Goal: Information Seeking & Learning: Understand process/instructions

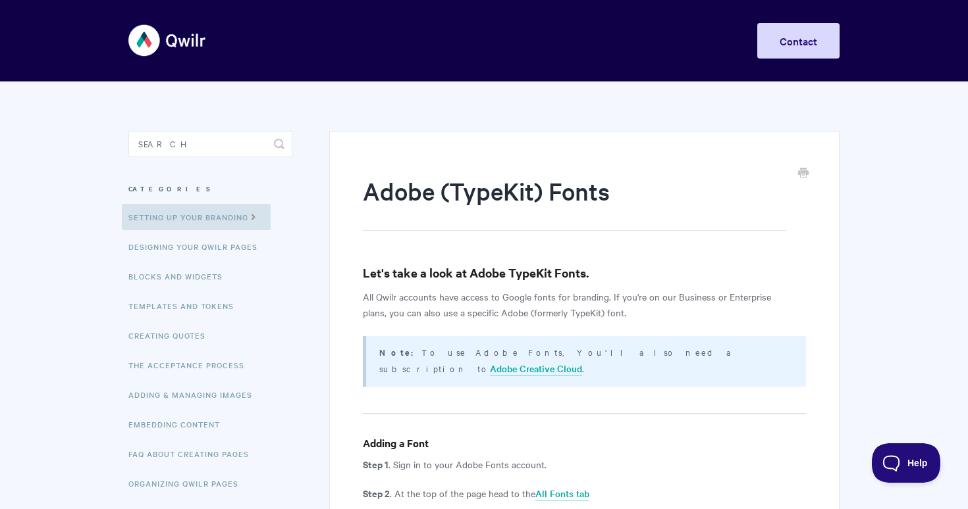
click at [165, 43] on img at bounding box center [167, 40] width 78 height 49
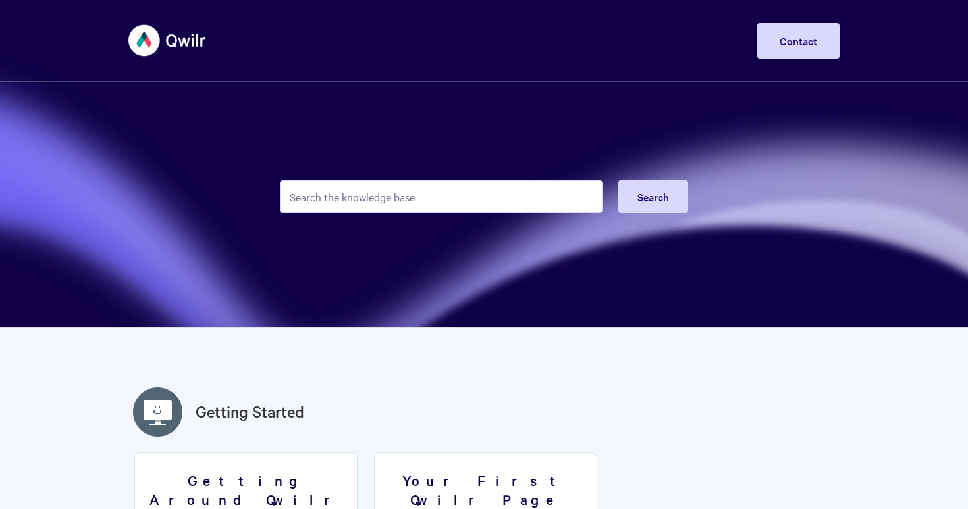
click at [348, 185] on input "Search the knowledge base" at bounding box center [441, 196] width 323 height 33
type input "attributes"
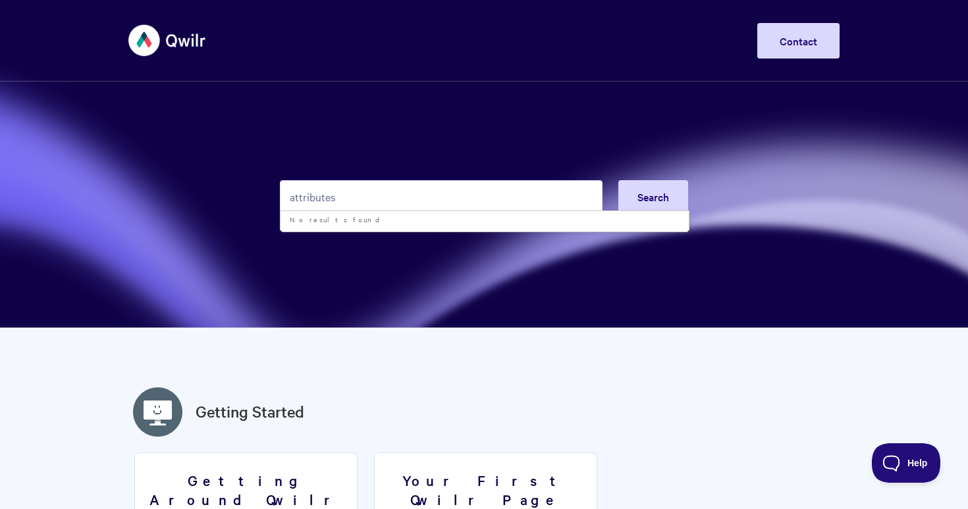
click at [373, 201] on input "attributes" at bounding box center [441, 196] width 323 height 33
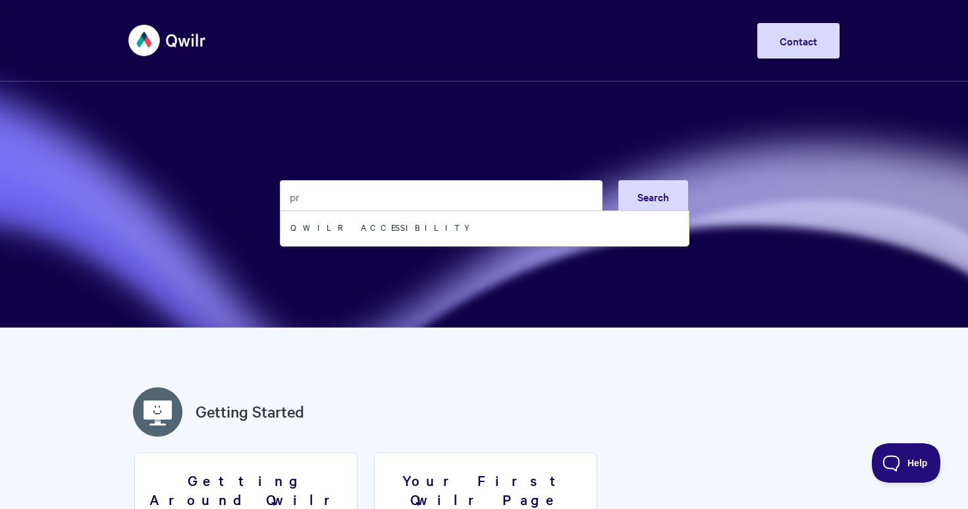
type input "p"
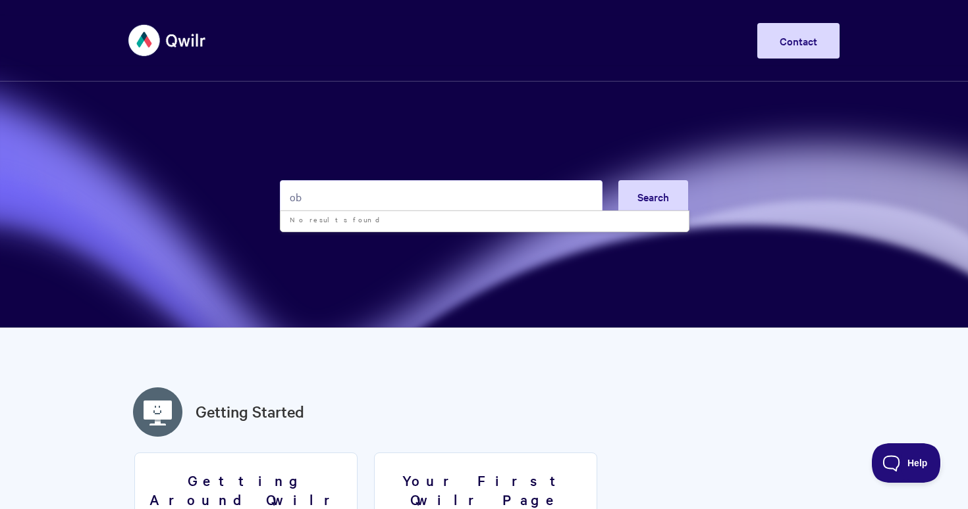
type input "o"
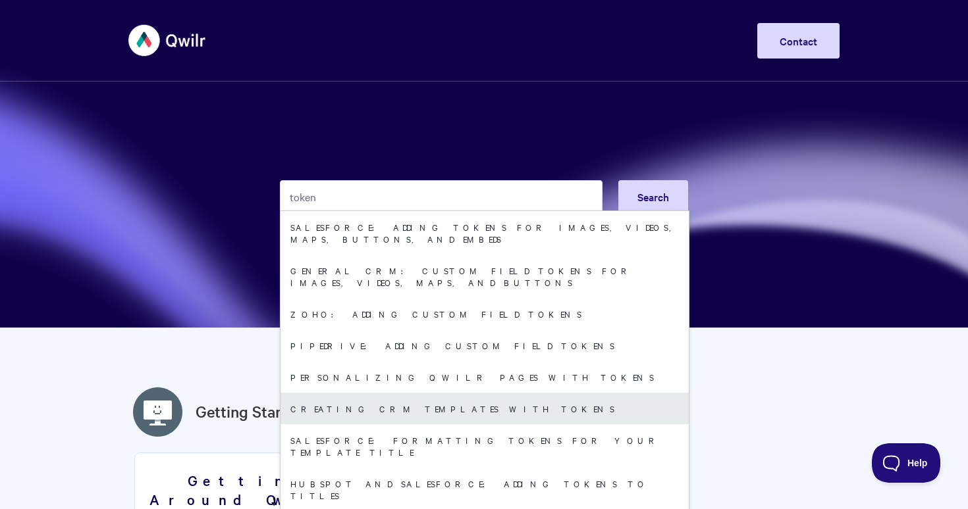
type input "token"
click at [471, 393] on link "Creating CRM Templates with Tokens" at bounding box center [484, 409] width 408 height 32
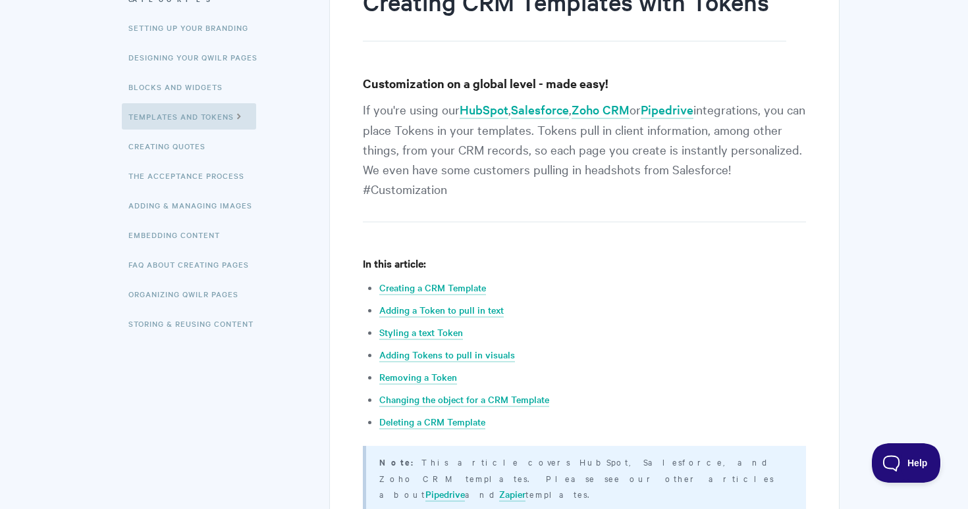
scroll to position [210, 0]
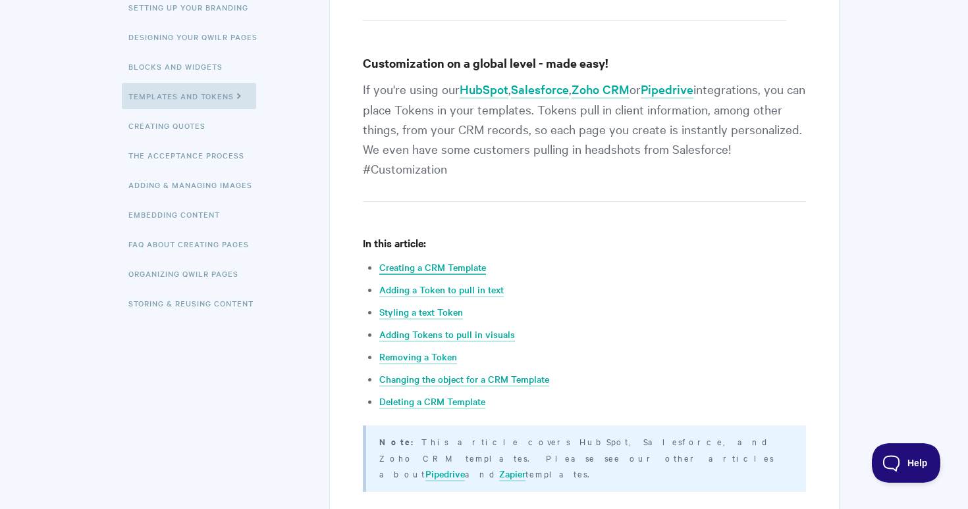
click at [454, 265] on link "Creating a CRM Template" at bounding box center [432, 268] width 107 height 14
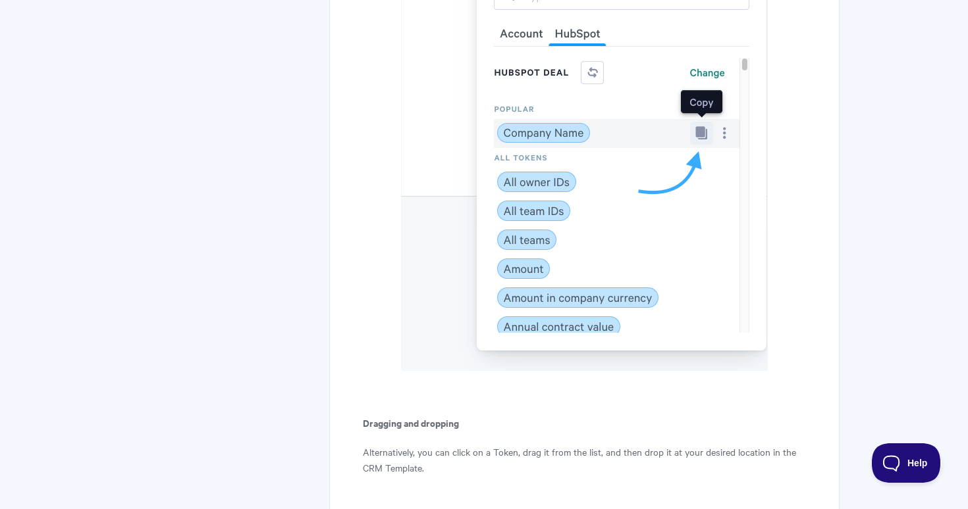
scroll to position [1921, 0]
